Goal: Obtain resource: Obtain resource

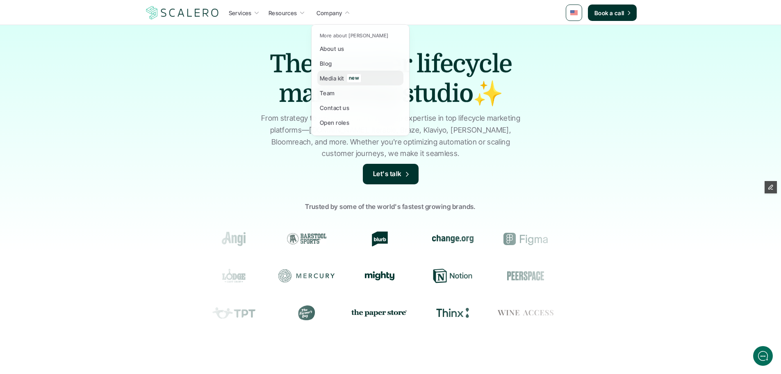
click at [338, 80] on p "Media kit" at bounding box center [332, 78] width 25 height 9
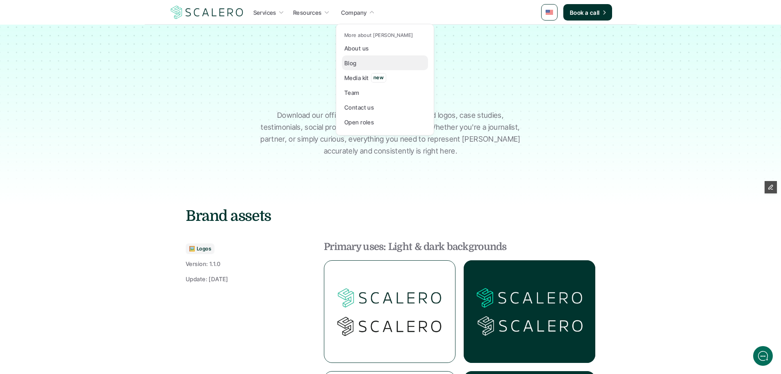
click at [362, 66] on link "Blog" at bounding box center [385, 62] width 86 height 15
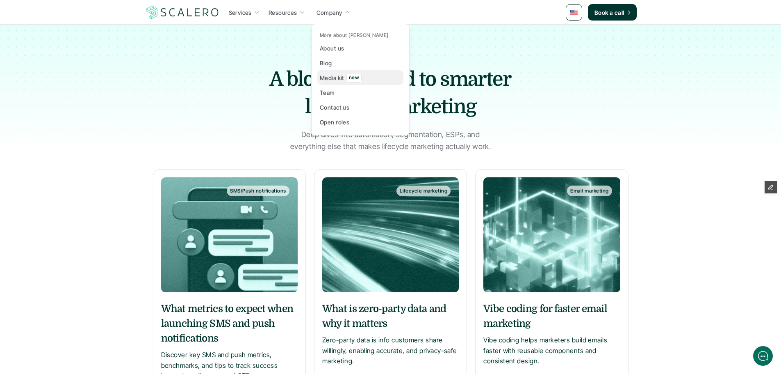
click at [343, 80] on p "Media kit" at bounding box center [332, 77] width 25 height 9
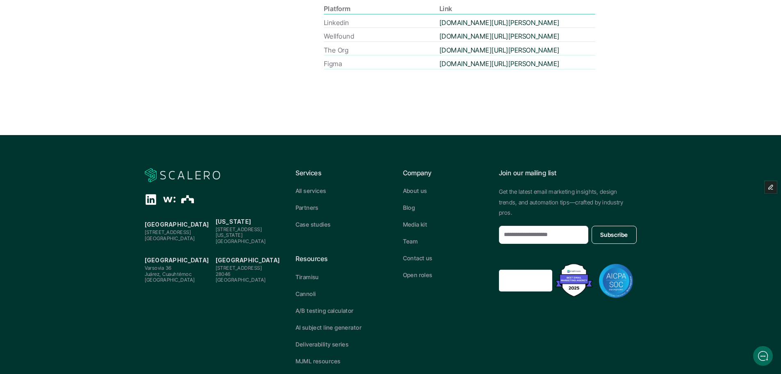
scroll to position [1846, 0]
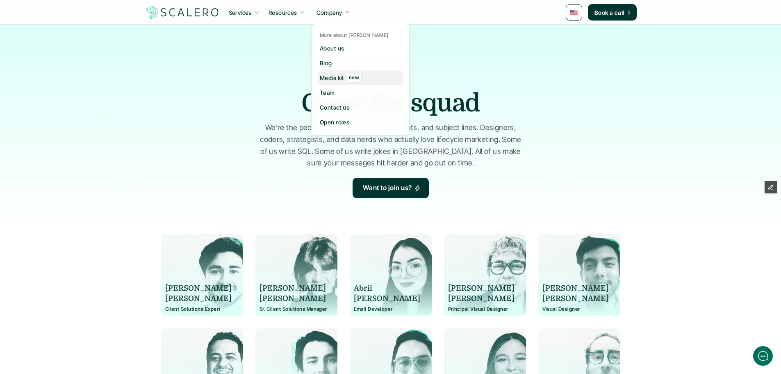
click at [339, 77] on p "Media kit" at bounding box center [332, 77] width 25 height 9
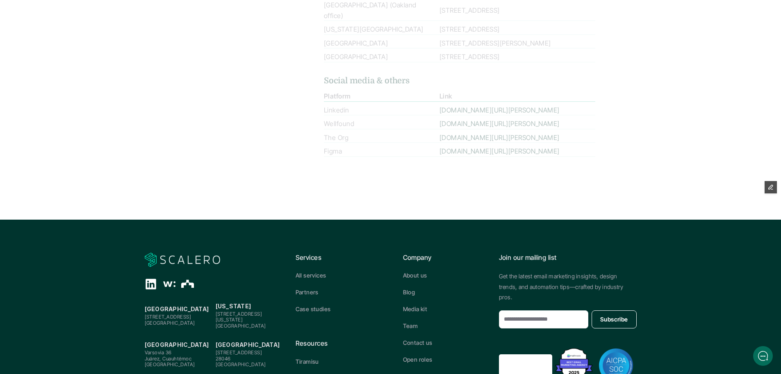
scroll to position [1853, 0]
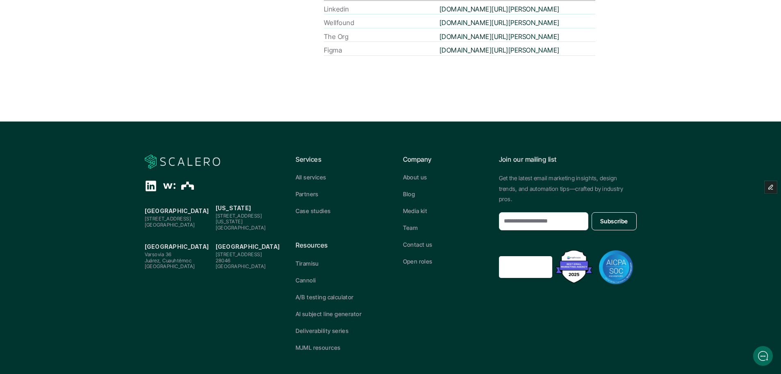
drag, startPoint x: 785, startPoint y: 145, endPoint x: 12, endPoint y: 15, distance: 783.9
click at [420, 206] on p "Media kit" at bounding box center [415, 210] width 25 height 9
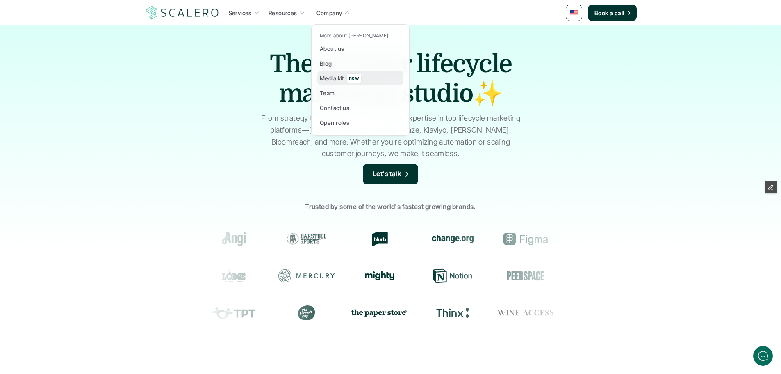
click at [340, 80] on p "Media kit" at bounding box center [332, 78] width 25 height 9
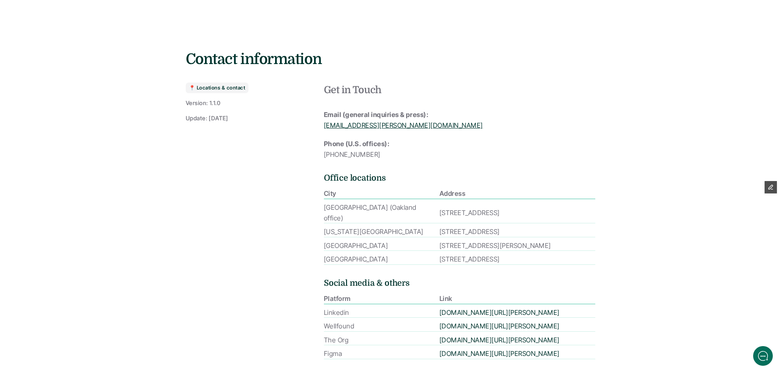
scroll to position [1599, 0]
